Goal: Register for event/course

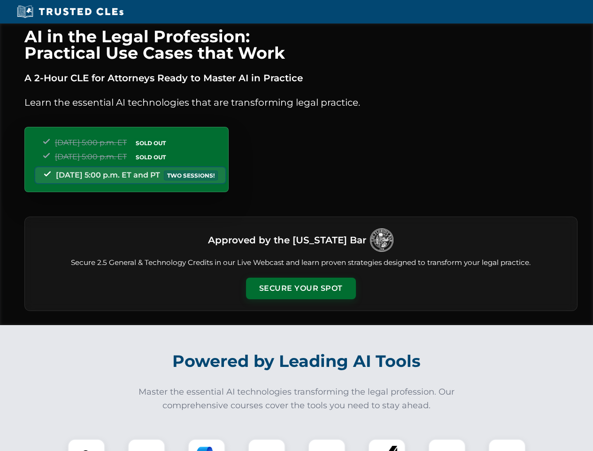
click at [301, 288] on button "Secure Your Spot" at bounding box center [301, 289] width 110 height 22
click at [86, 445] on img at bounding box center [86, 457] width 27 height 27
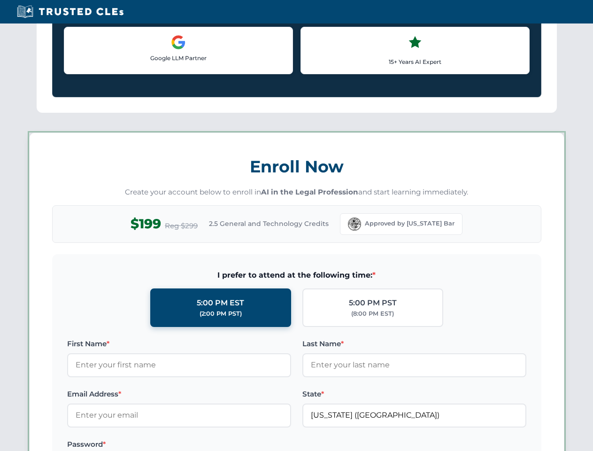
click at [207, 445] on label "Password *" at bounding box center [179, 444] width 224 height 11
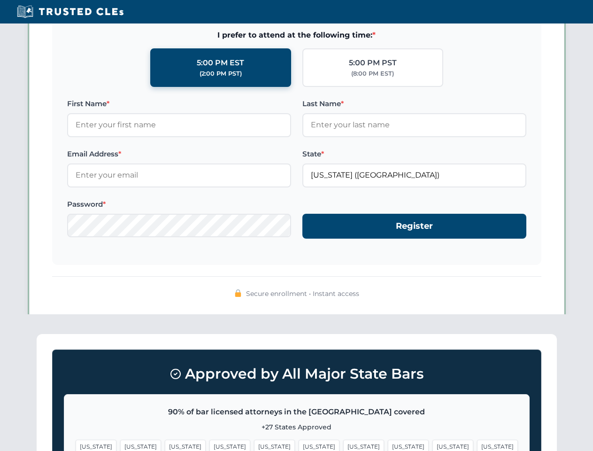
click at [432, 445] on span "[US_STATE]" at bounding box center [452, 447] width 41 height 14
